Goal: Task Accomplishment & Management: Manage account settings

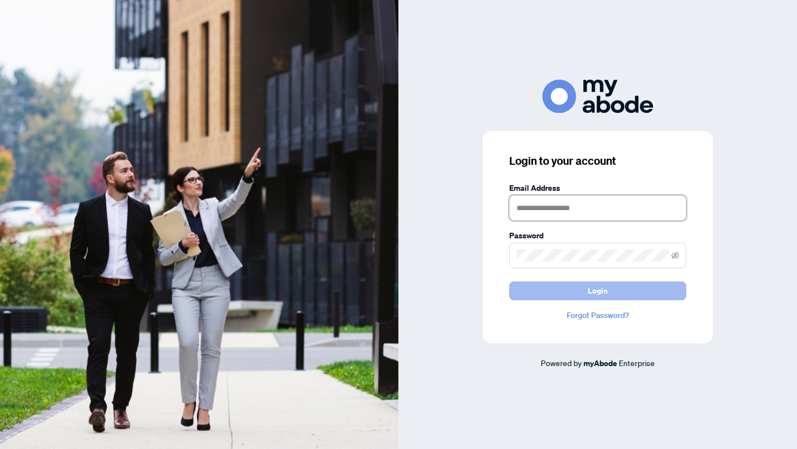
type input "**********"
click at [548, 297] on button "Login" at bounding box center [597, 291] width 177 height 19
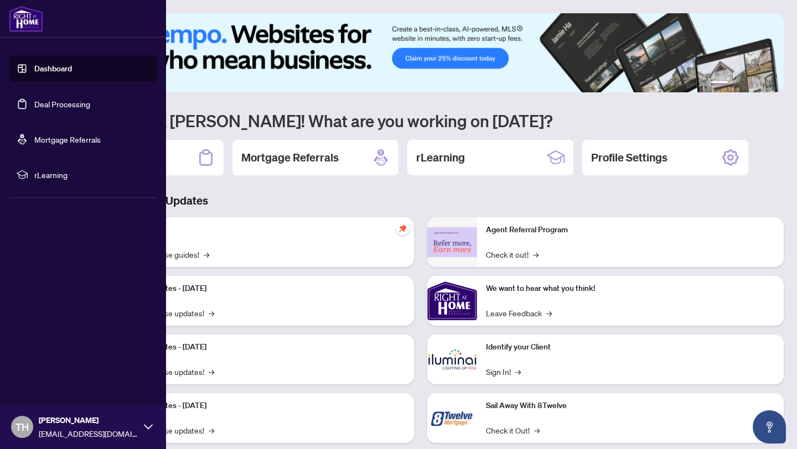
click at [61, 104] on link "Deal Processing" at bounding box center [62, 104] width 56 height 10
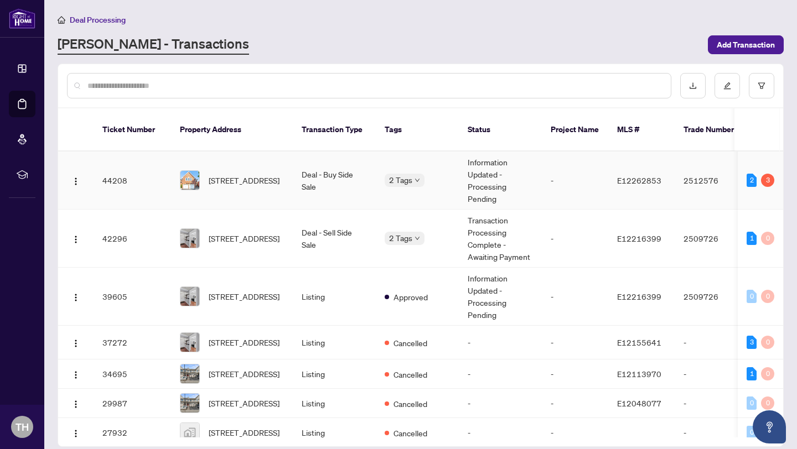
click at [322, 163] on td "Deal - Buy Side Sale" at bounding box center [334, 181] width 83 height 58
